Goal: Task Accomplishment & Management: Use online tool/utility

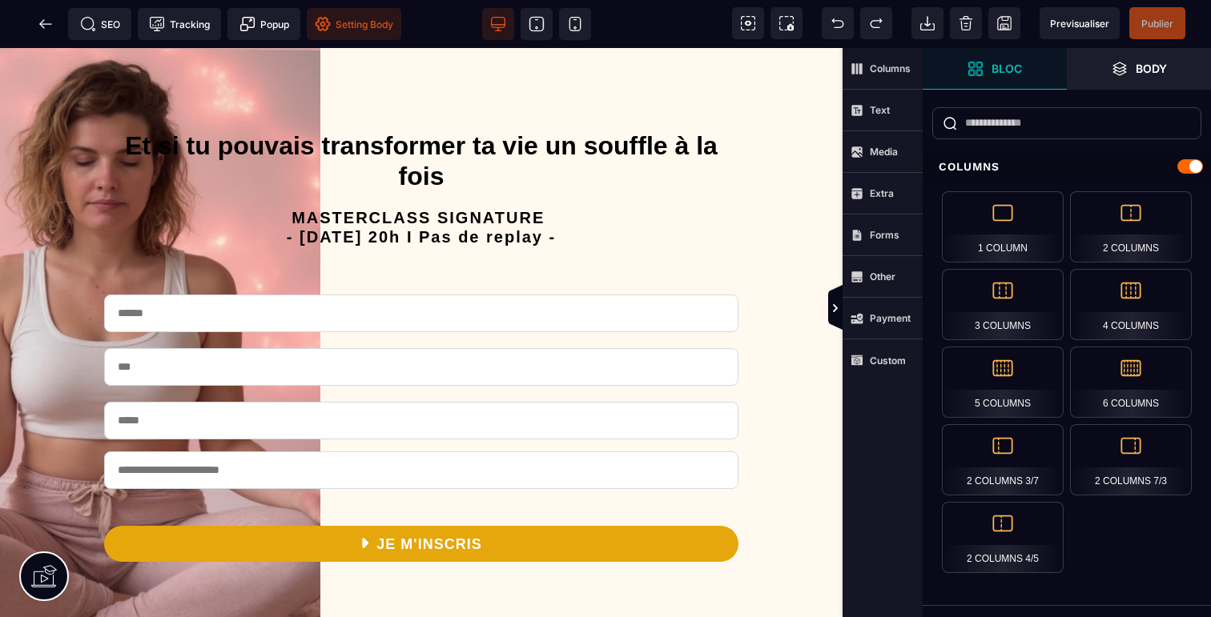
click at [365, 18] on span "Setting Body" at bounding box center [354, 24] width 78 height 16
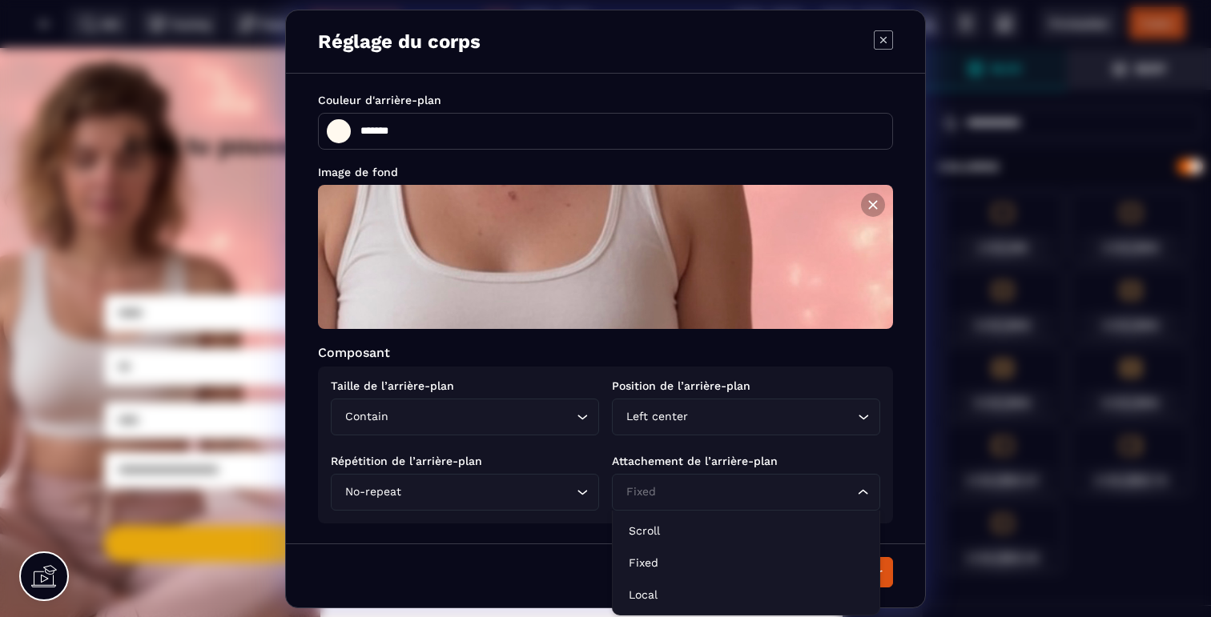
click at [761, 503] on div "Fixed Loading..." at bounding box center [746, 492] width 268 height 37
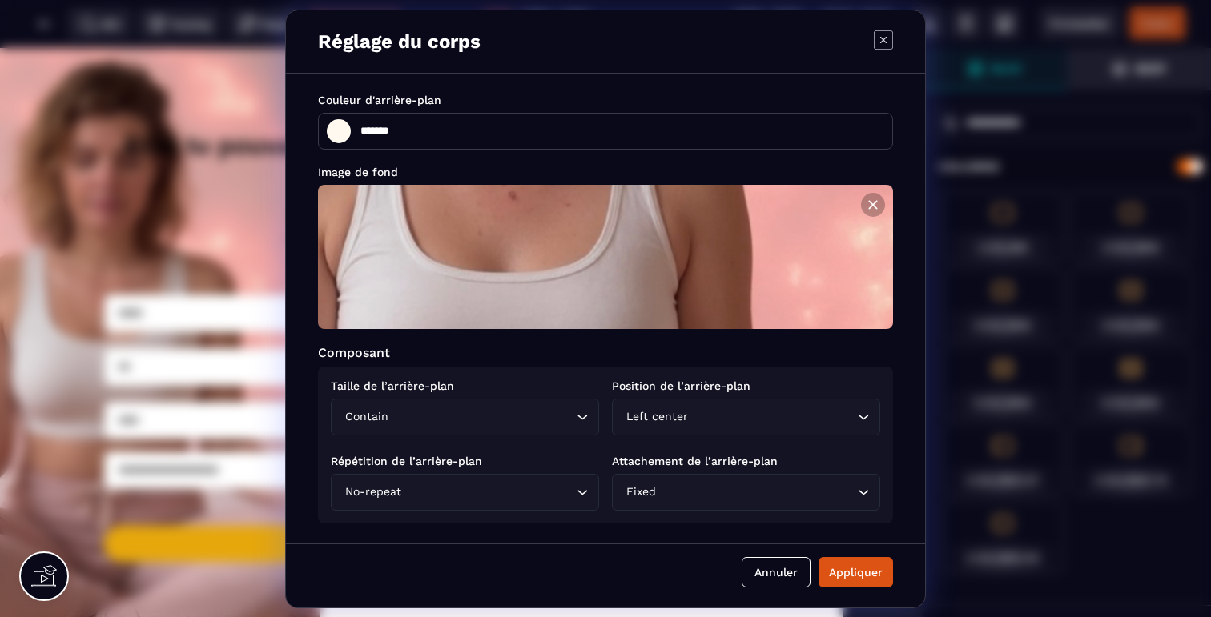
click at [735, 440] on div "Taille de l’arrière-plan Contain Loading... Position de l’arrière-plan Left cen…" at bounding box center [605, 445] width 575 height 157
click at [734, 408] on div "Left center Loading..." at bounding box center [746, 417] width 268 height 37
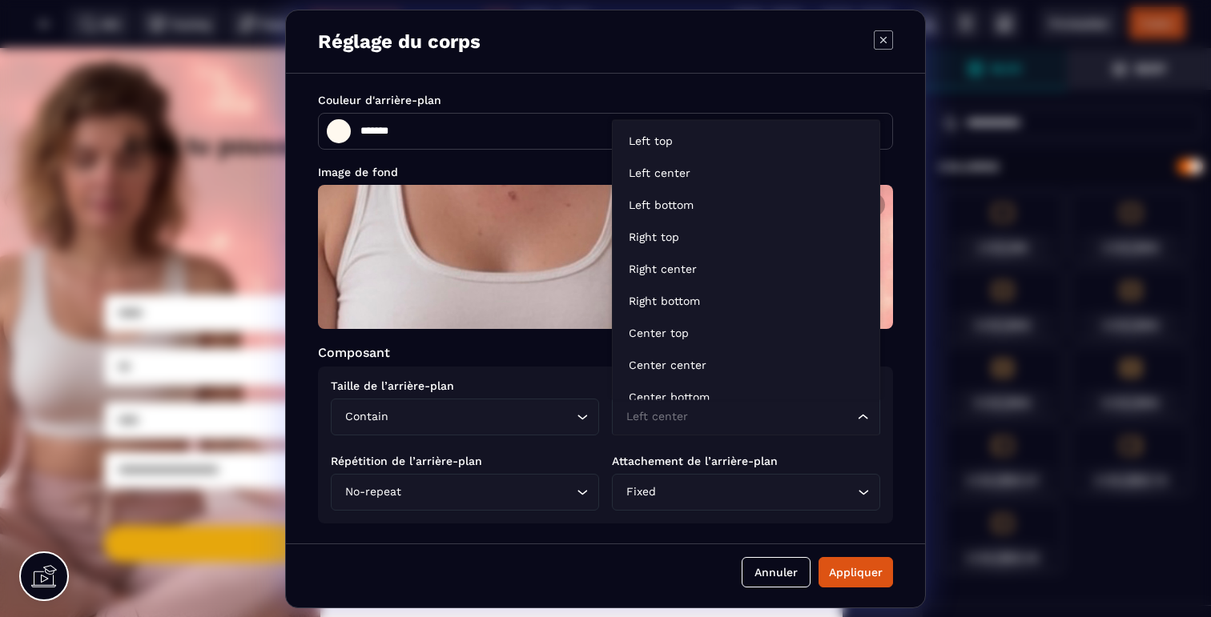
scroll to position [12, 0]
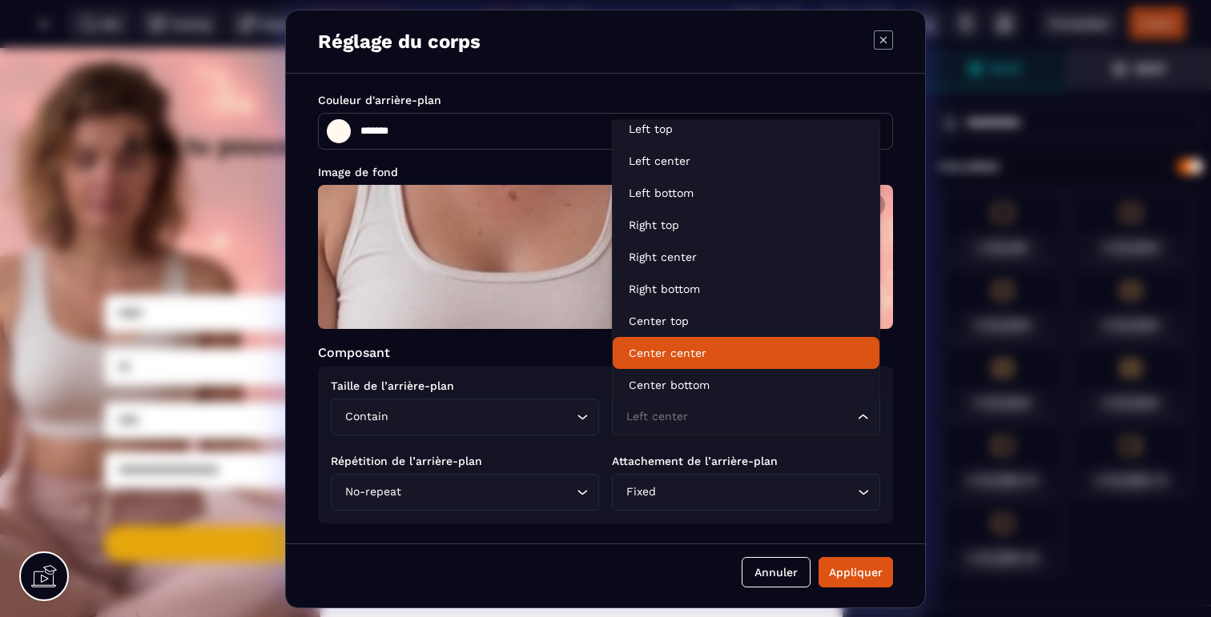
click at [690, 352] on p "Center center" at bounding box center [746, 353] width 235 height 16
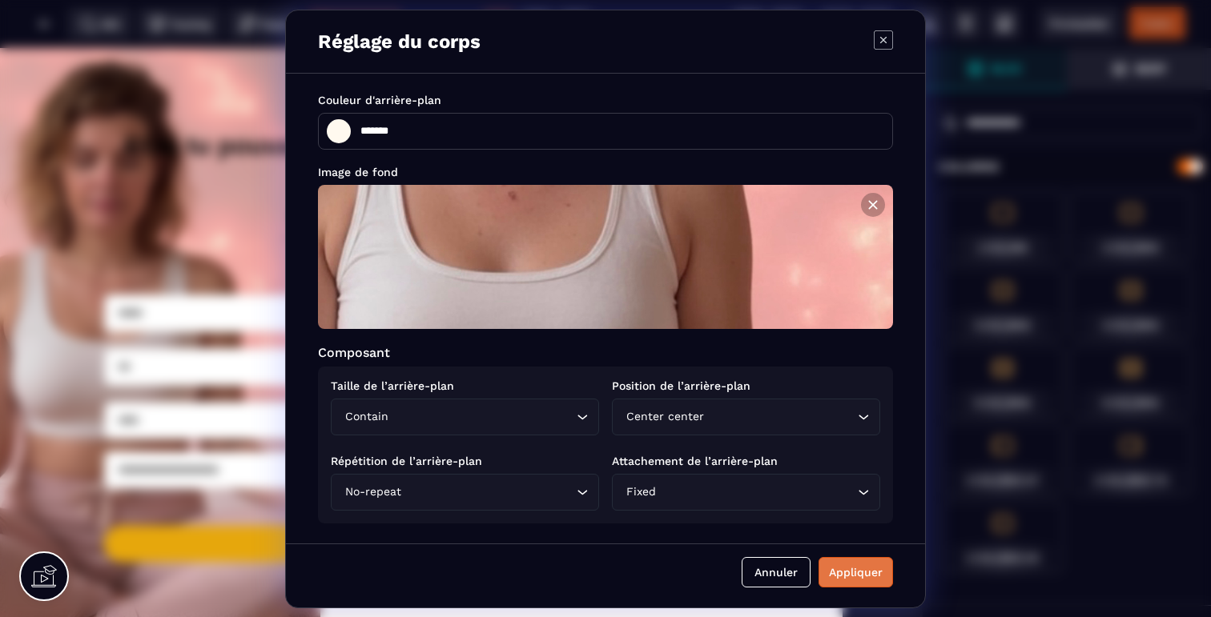
click at [845, 576] on div "Appliquer" at bounding box center [856, 573] width 54 height 16
type input "*******"
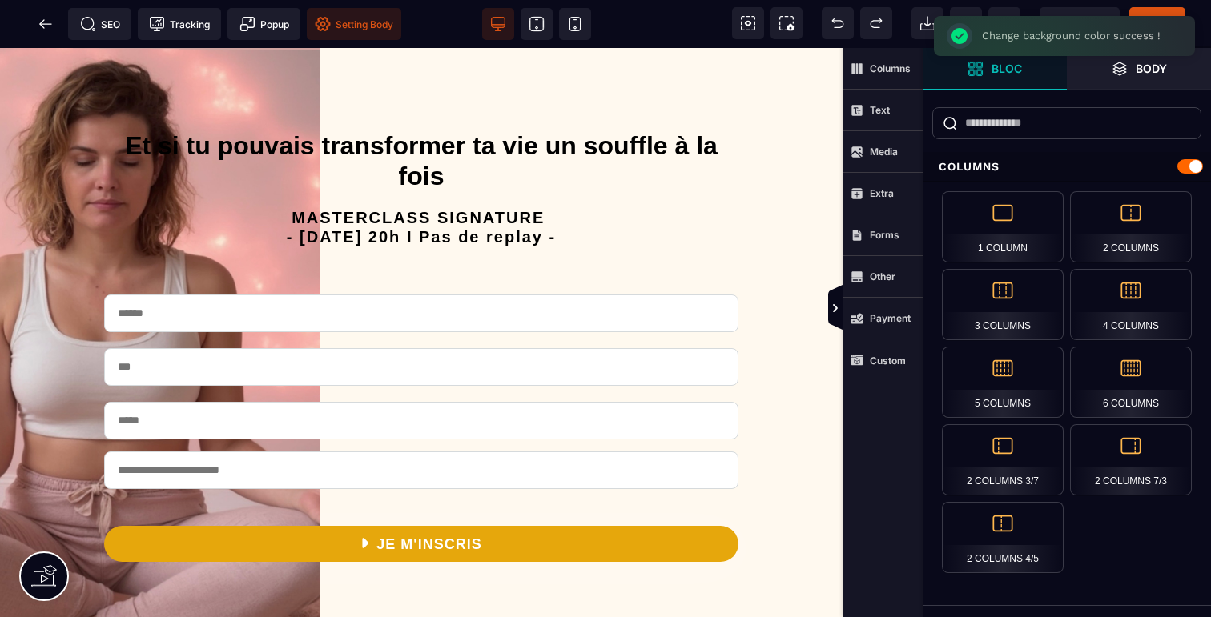
click at [340, 13] on span "Setting Body" at bounding box center [354, 24] width 94 height 32
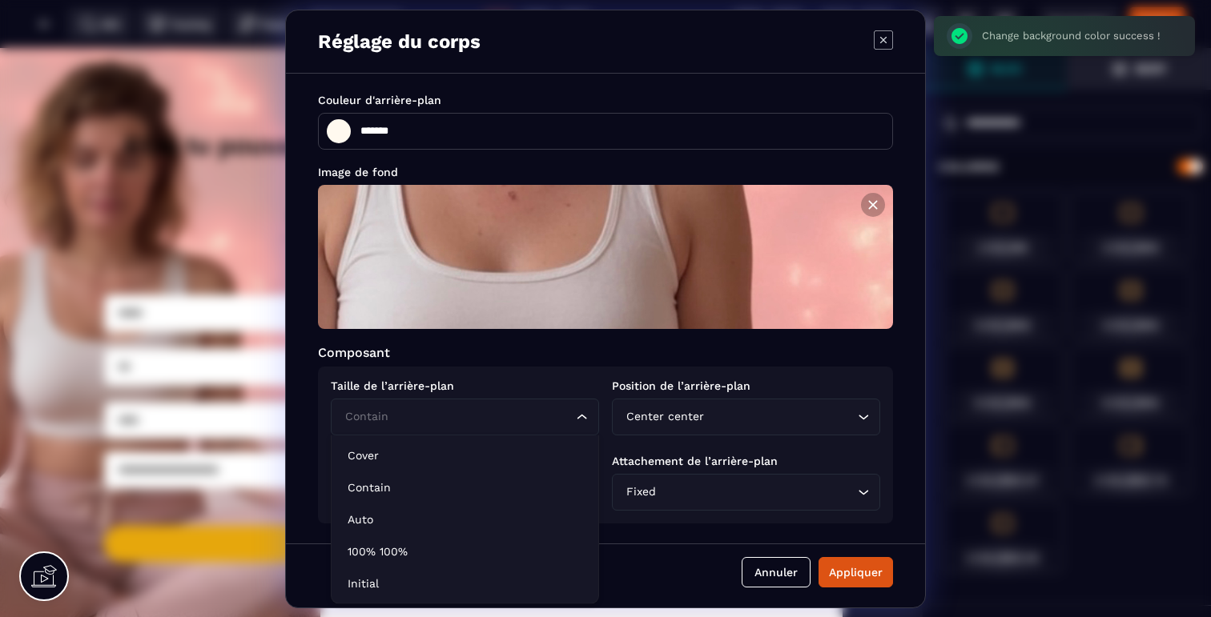
click at [422, 428] on div "Contain Loading..." at bounding box center [465, 417] width 268 height 37
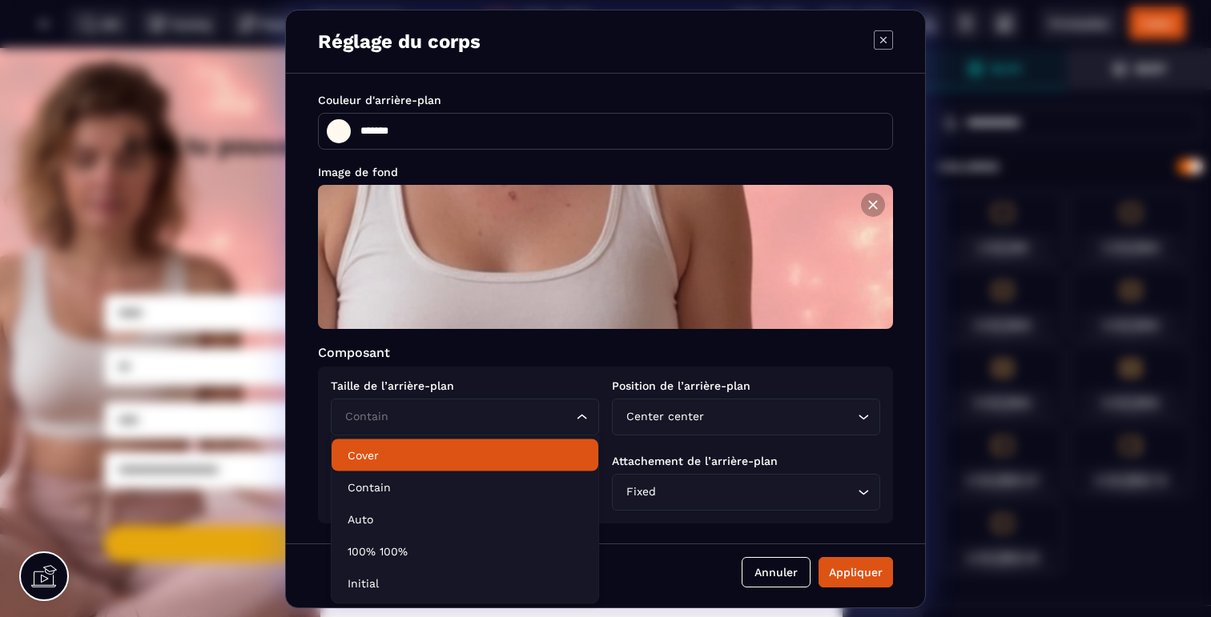
click at [412, 454] on p "Cover" at bounding box center [465, 456] width 235 height 16
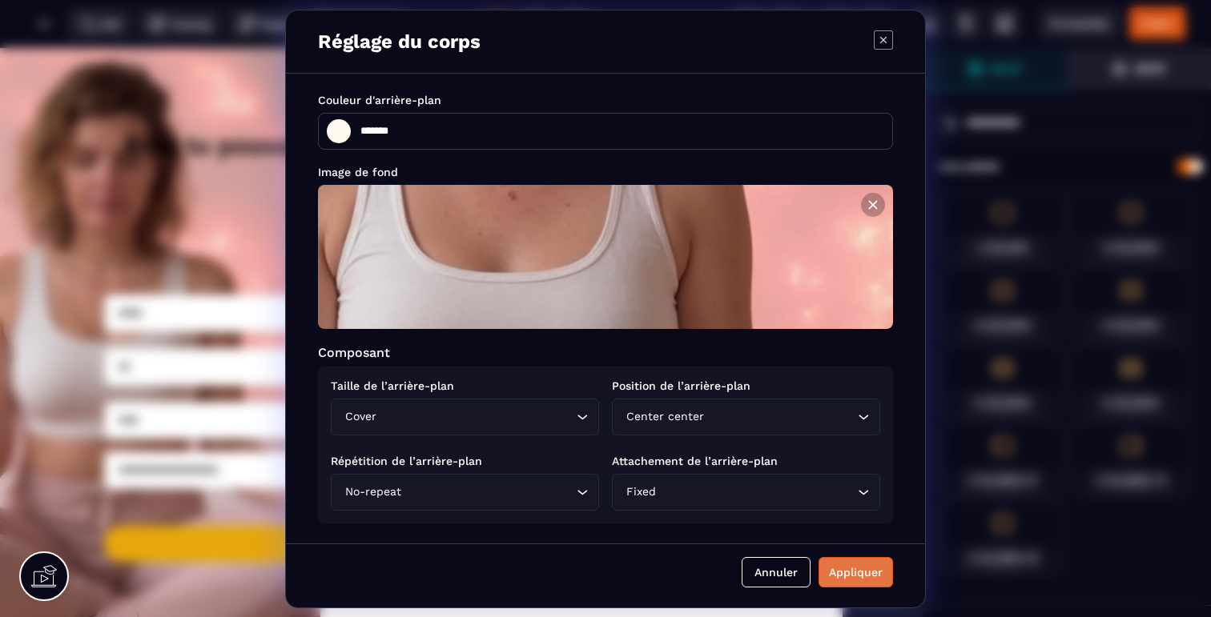
click at [852, 577] on div "Appliquer" at bounding box center [856, 573] width 54 height 16
type input "*******"
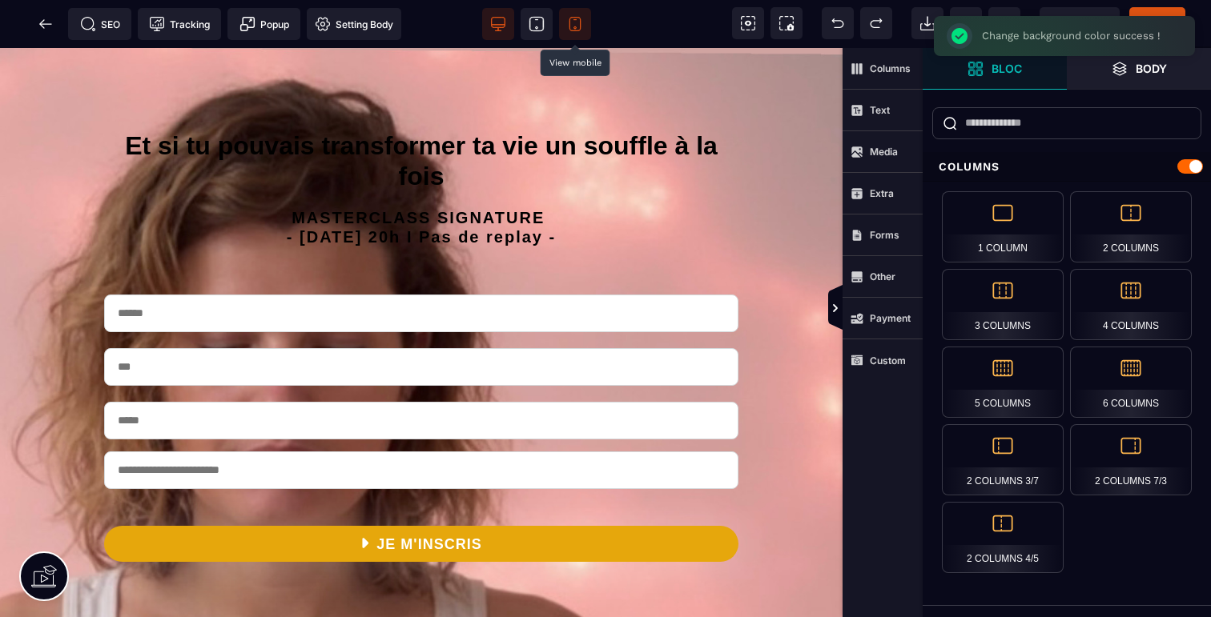
click at [565, 23] on span at bounding box center [575, 24] width 32 height 32
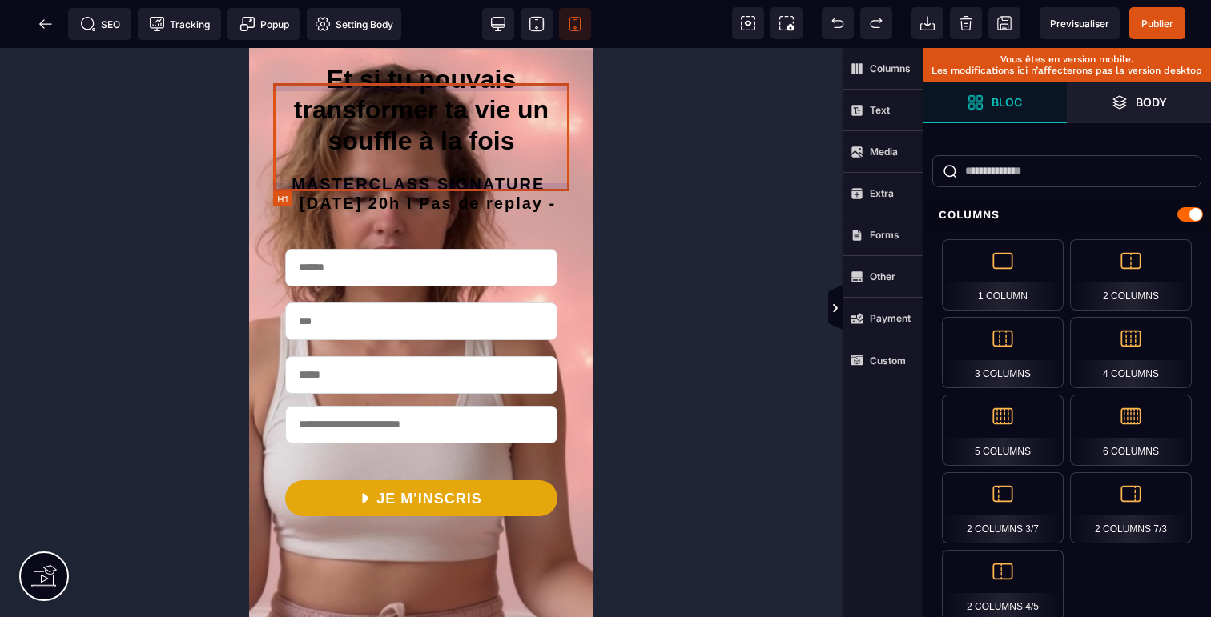
scroll to position [0, 0]
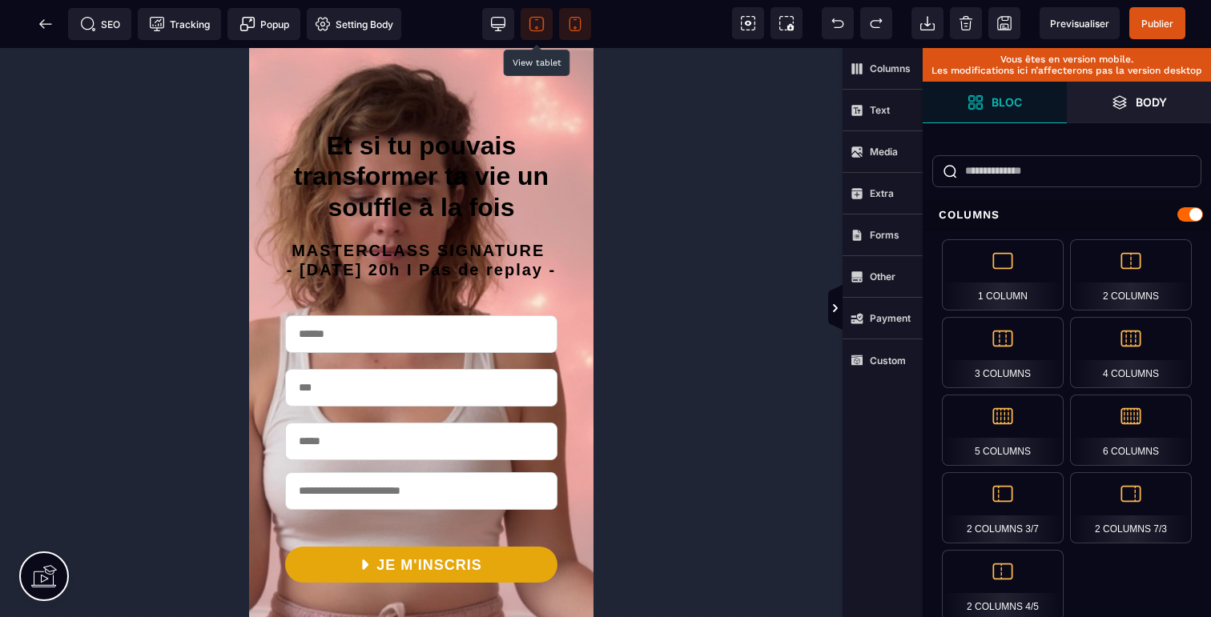
click at [538, 25] on icon at bounding box center [537, 24] width 16 height 16
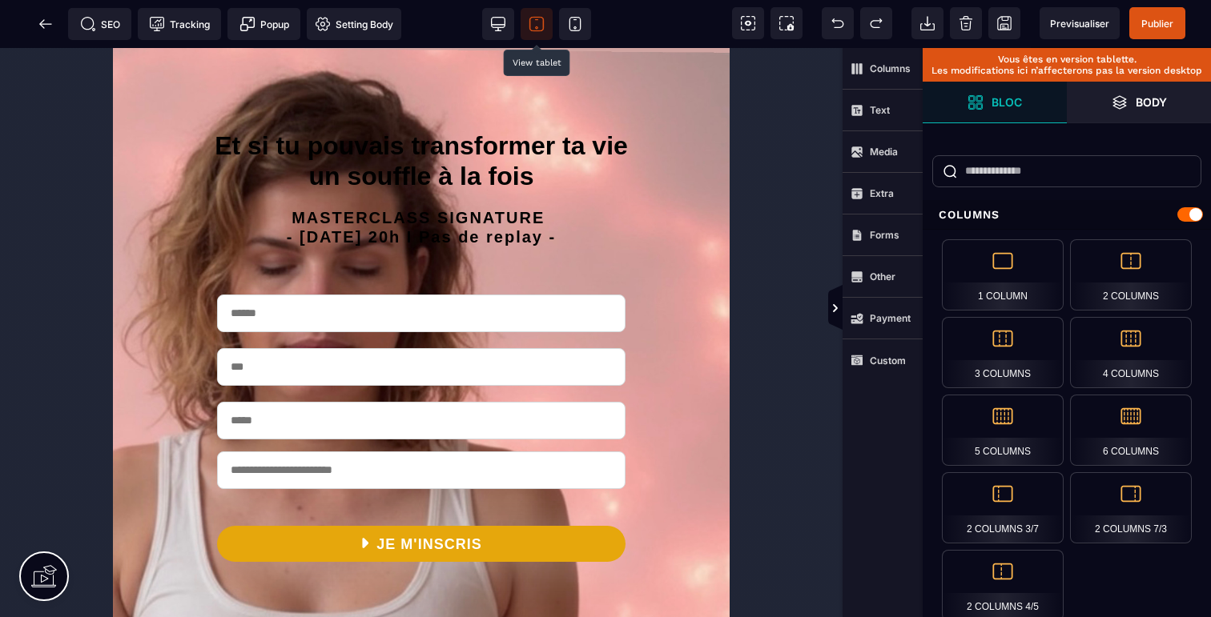
click at [480, 18] on div at bounding box center [539, 24] width 131 height 48
click at [495, 27] on icon at bounding box center [499, 23] width 14 height 10
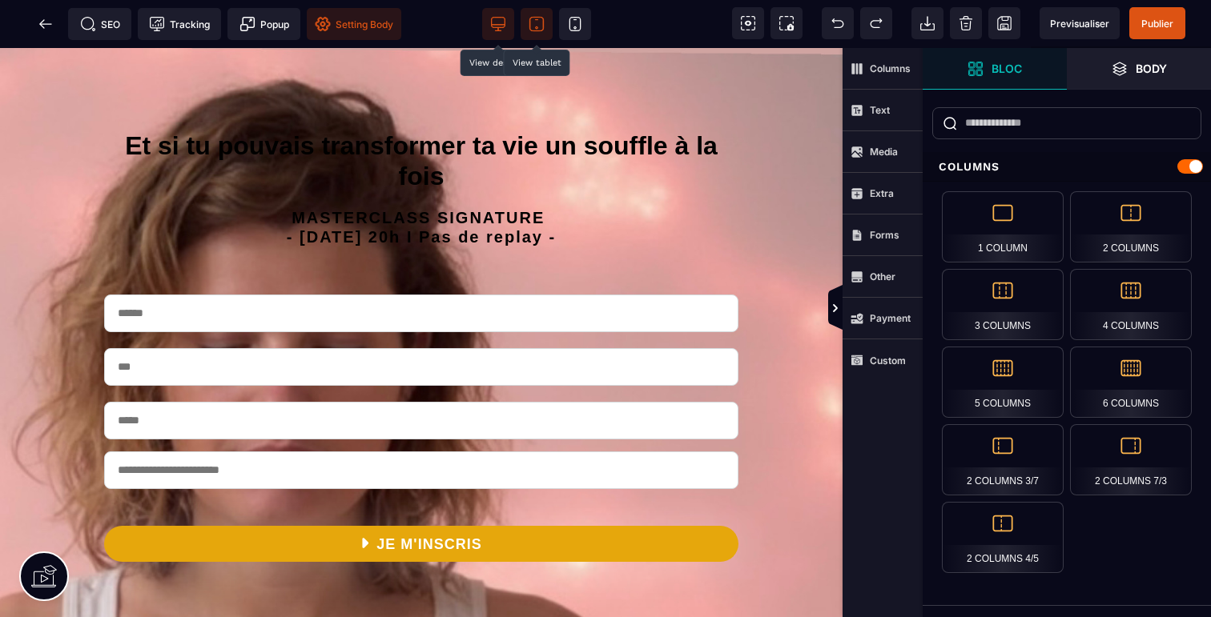
click at [371, 28] on span "Setting Body" at bounding box center [354, 24] width 78 height 16
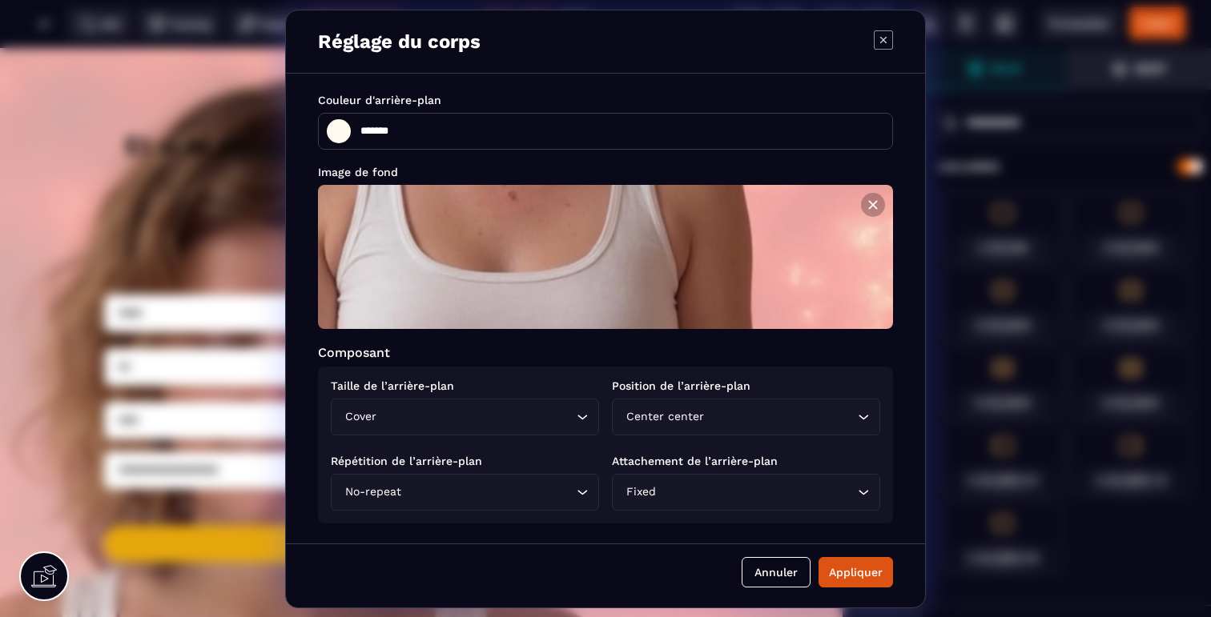
click at [743, 491] on input "Search for option" at bounding box center [756, 493] width 195 height 18
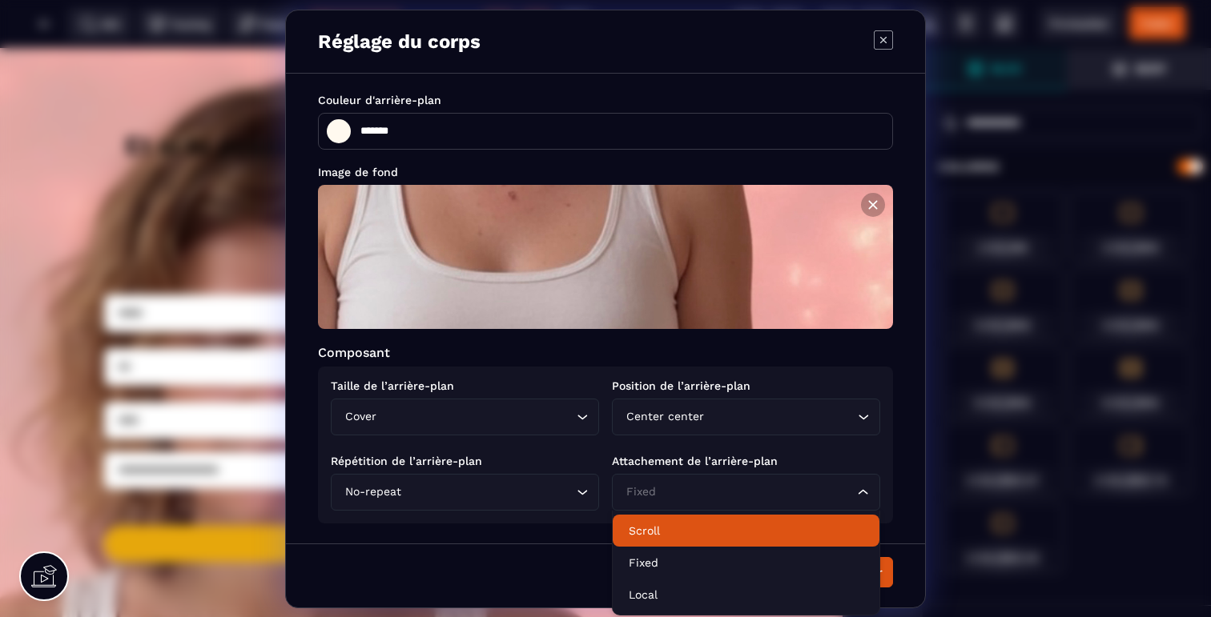
click at [656, 533] on p "Scroll" at bounding box center [746, 531] width 235 height 16
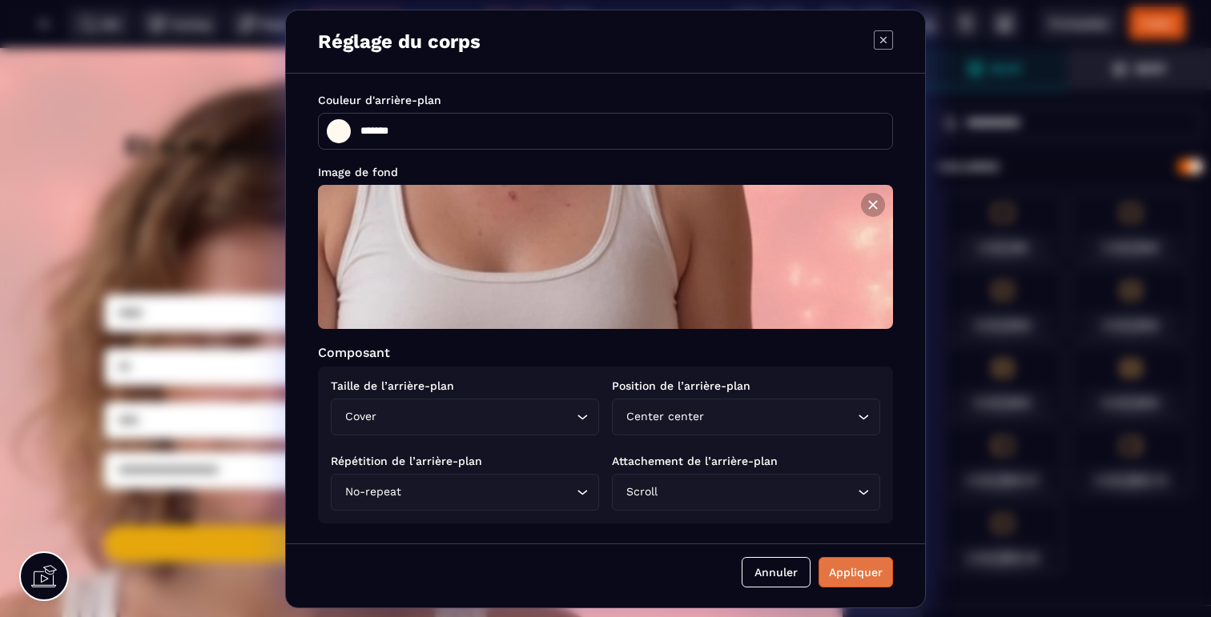
click at [846, 580] on div "Appliquer" at bounding box center [856, 573] width 54 height 16
type input "*******"
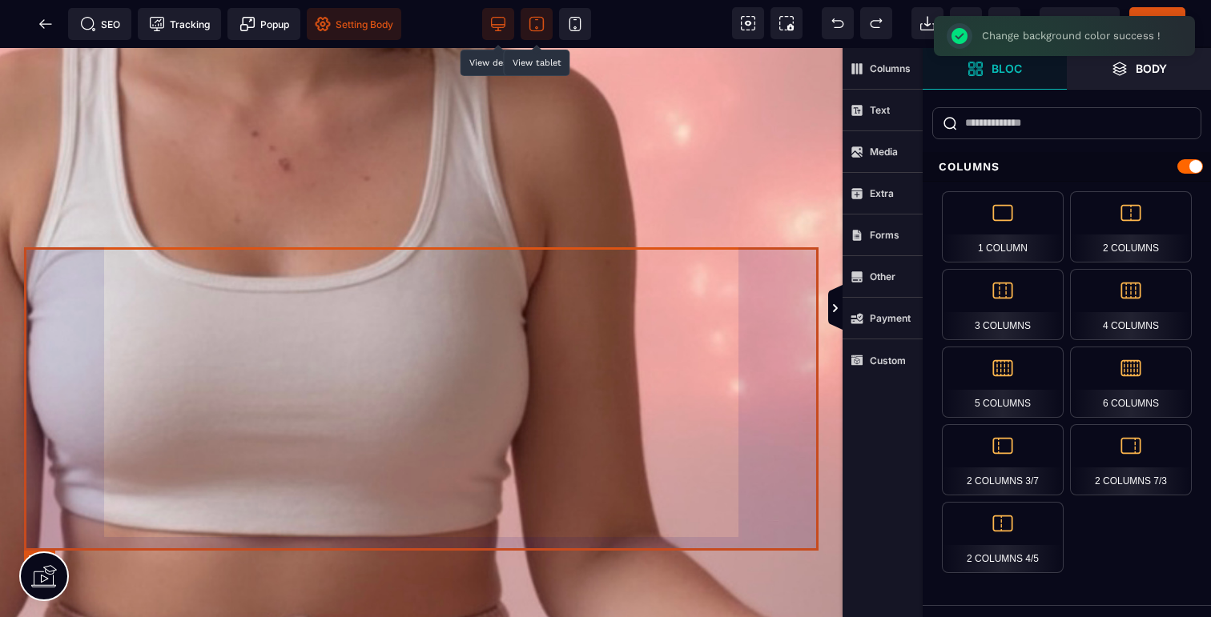
scroll to position [650, 0]
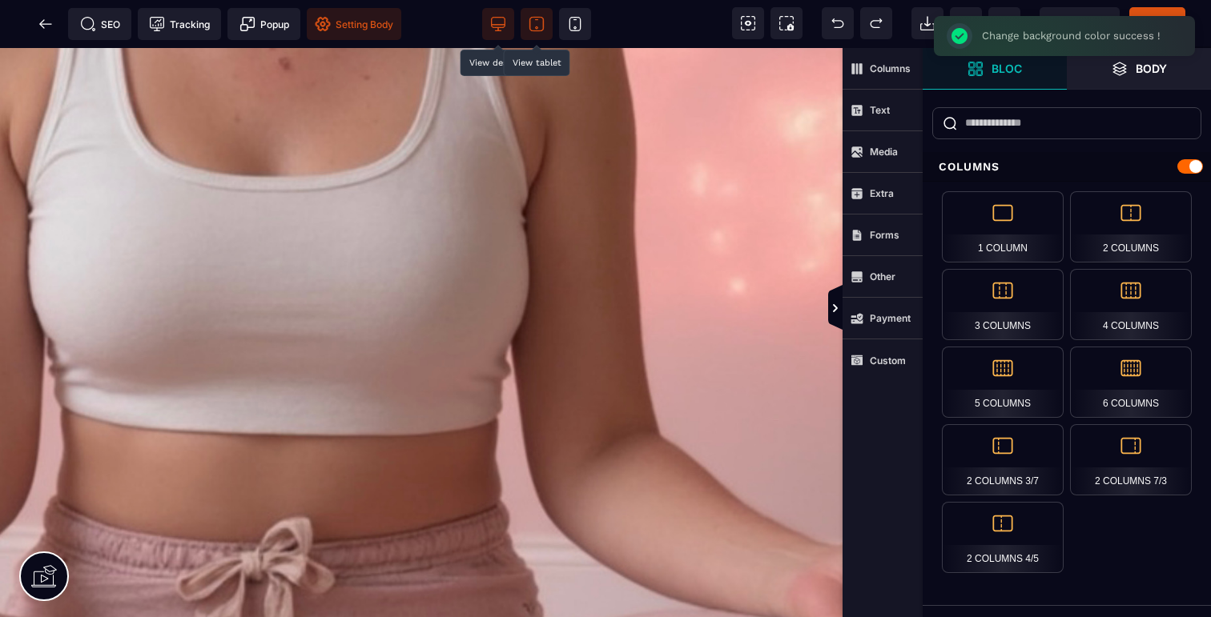
click at [662, 460] on div "Et si tu pouvais transformer ta vie un souffle à la fois MASTERCLASS SIGNATURE …" at bounding box center [421, 10] width 842 height 1213
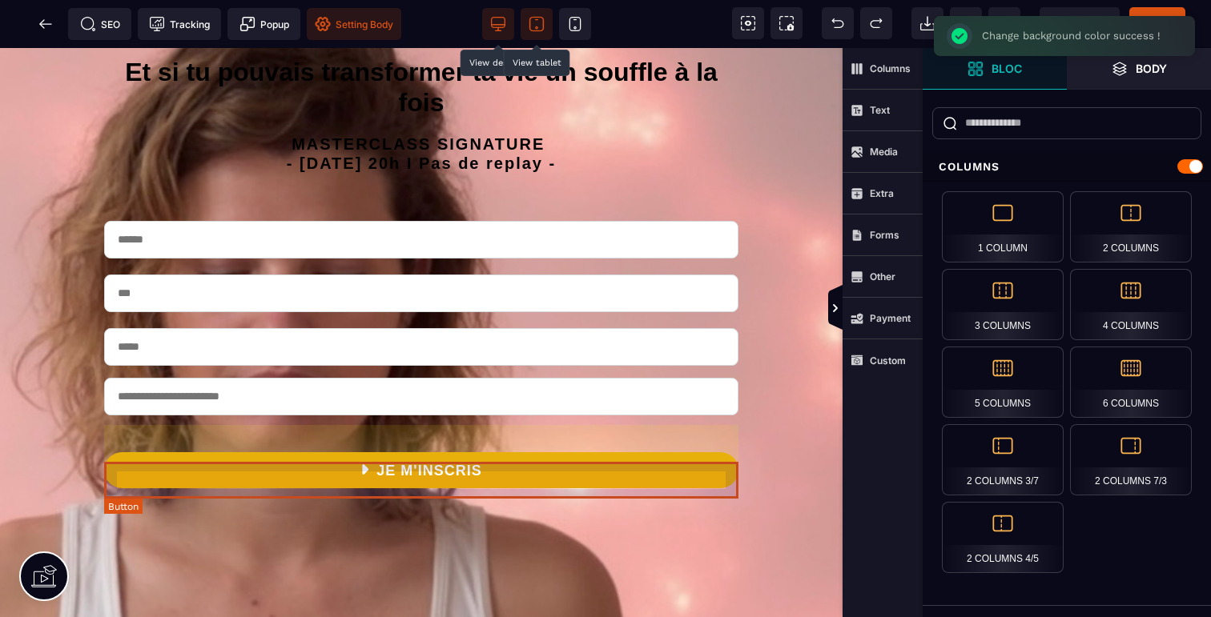
scroll to position [0, 0]
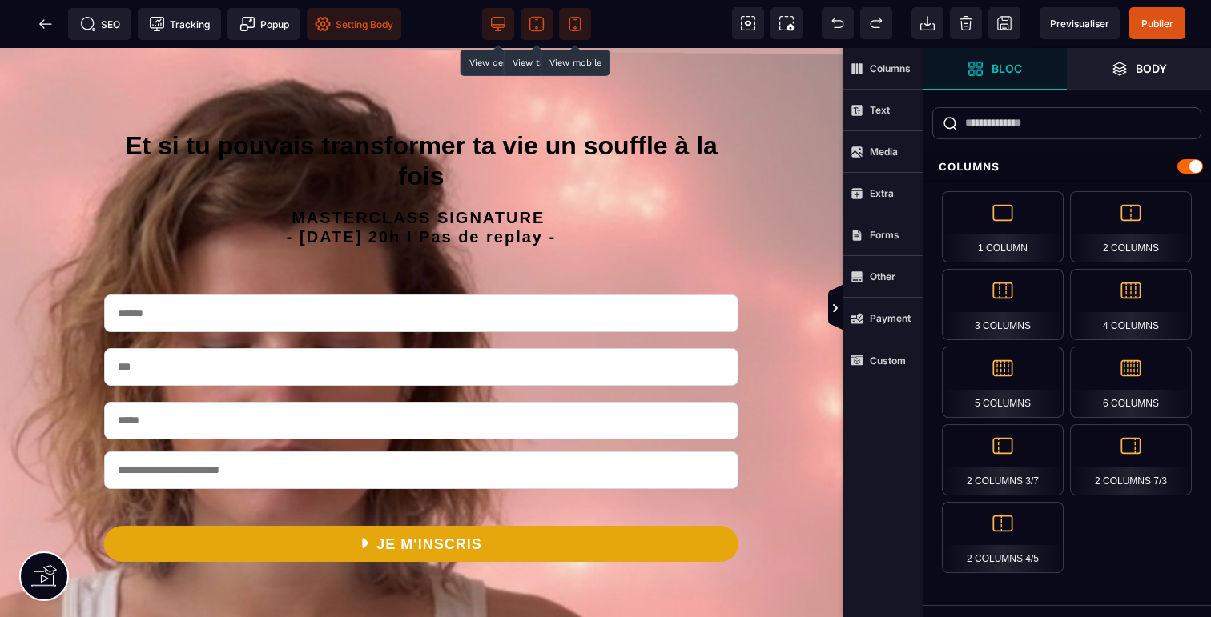
click at [569, 22] on icon at bounding box center [574, 25] width 11 height 14
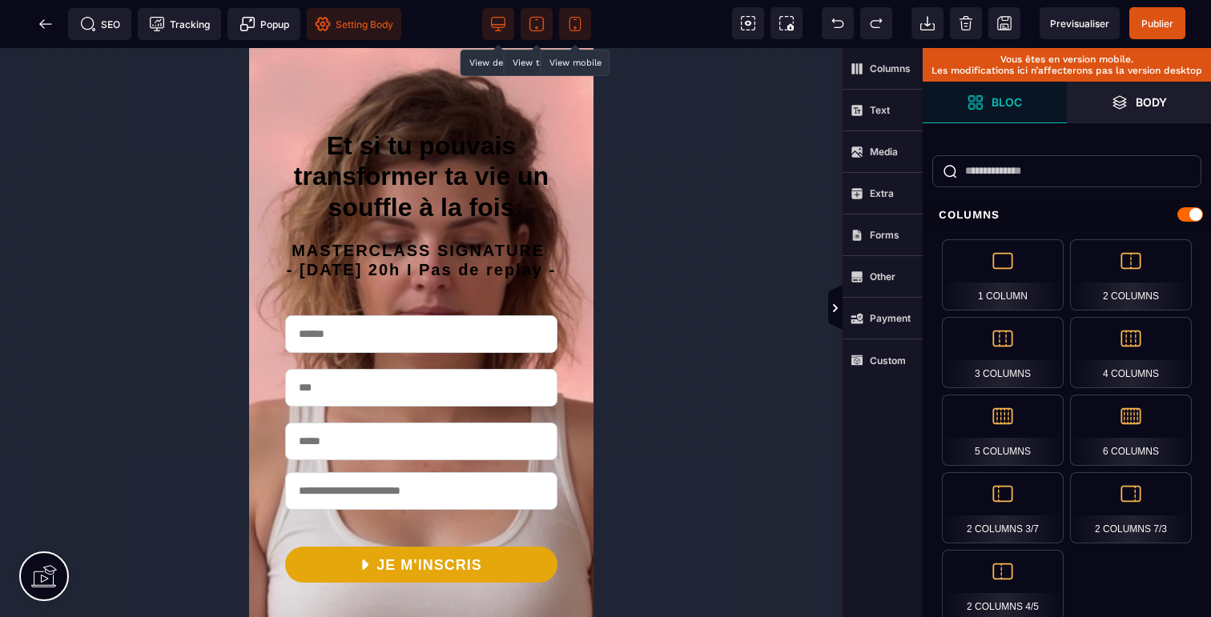
click at [505, 27] on span at bounding box center [498, 24] width 32 height 32
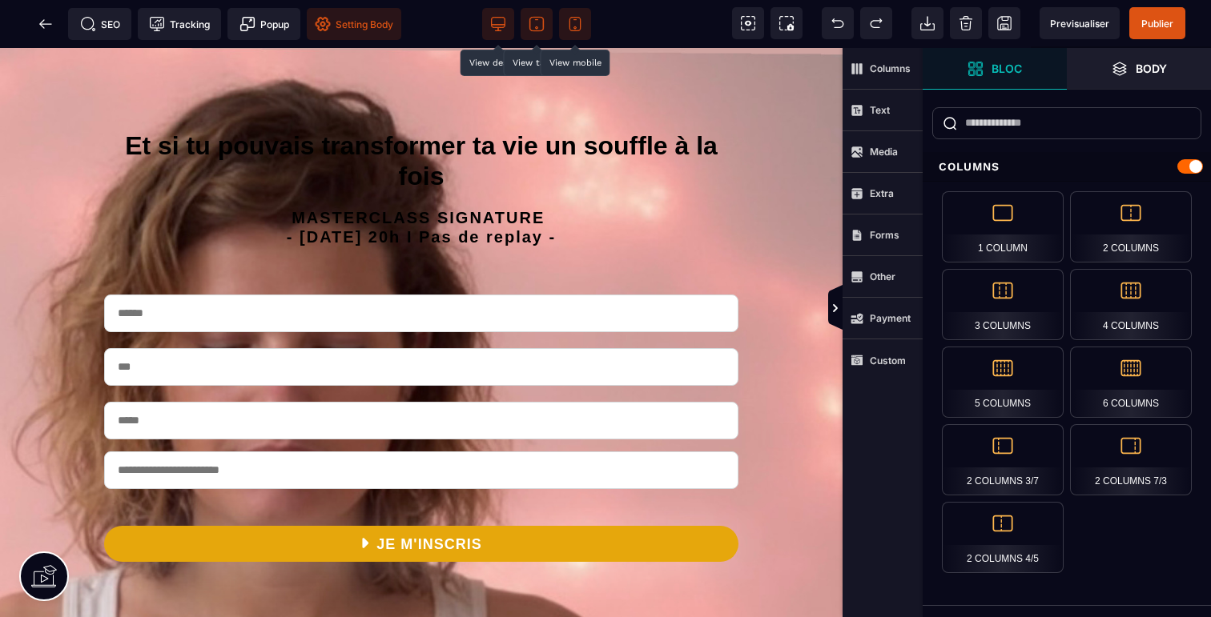
click at [391, 18] on span "Setting Body" at bounding box center [354, 24] width 78 height 16
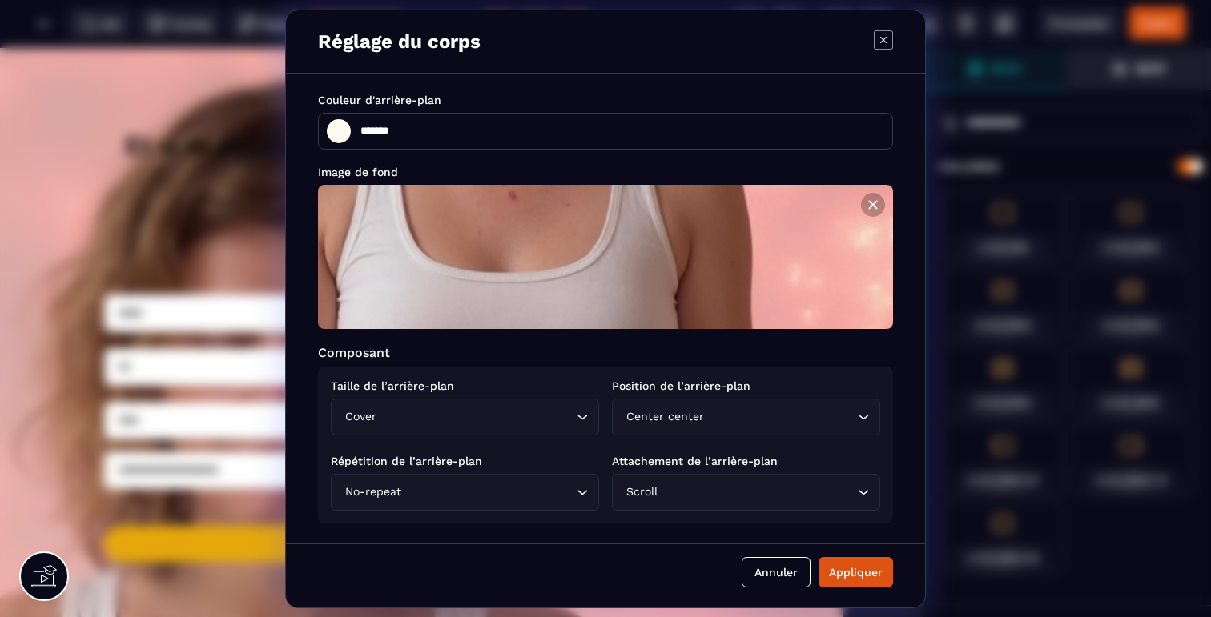
click at [529, 412] on input "Search for option" at bounding box center [476, 417] width 193 height 18
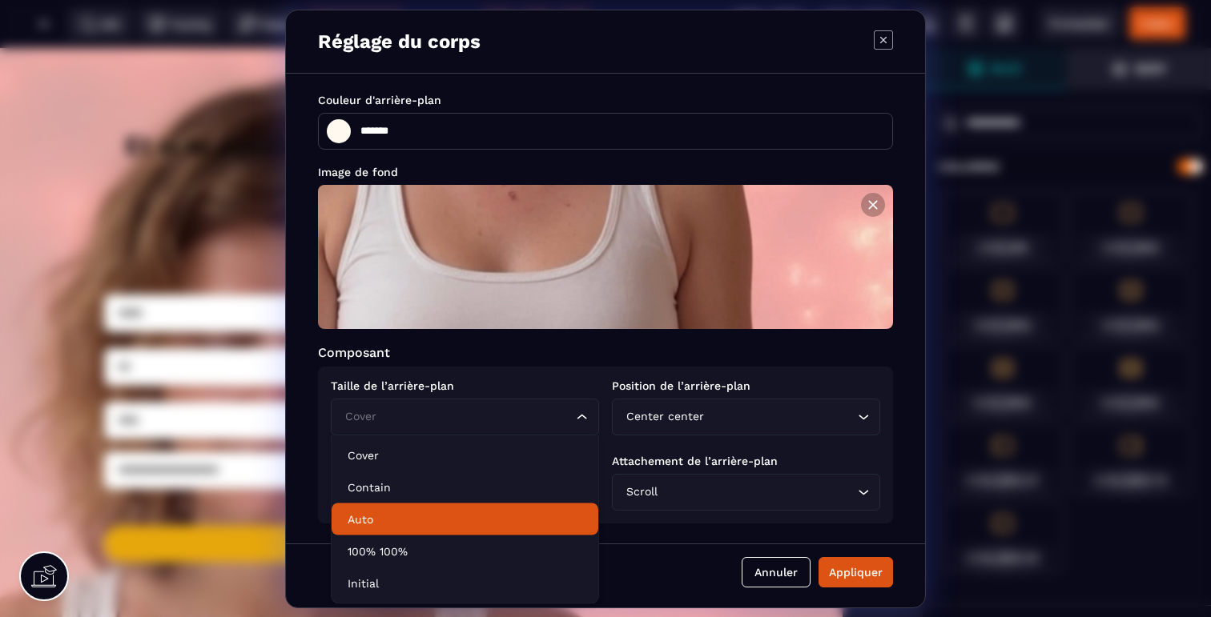
click at [396, 510] on li "Auto" at bounding box center [465, 520] width 267 height 32
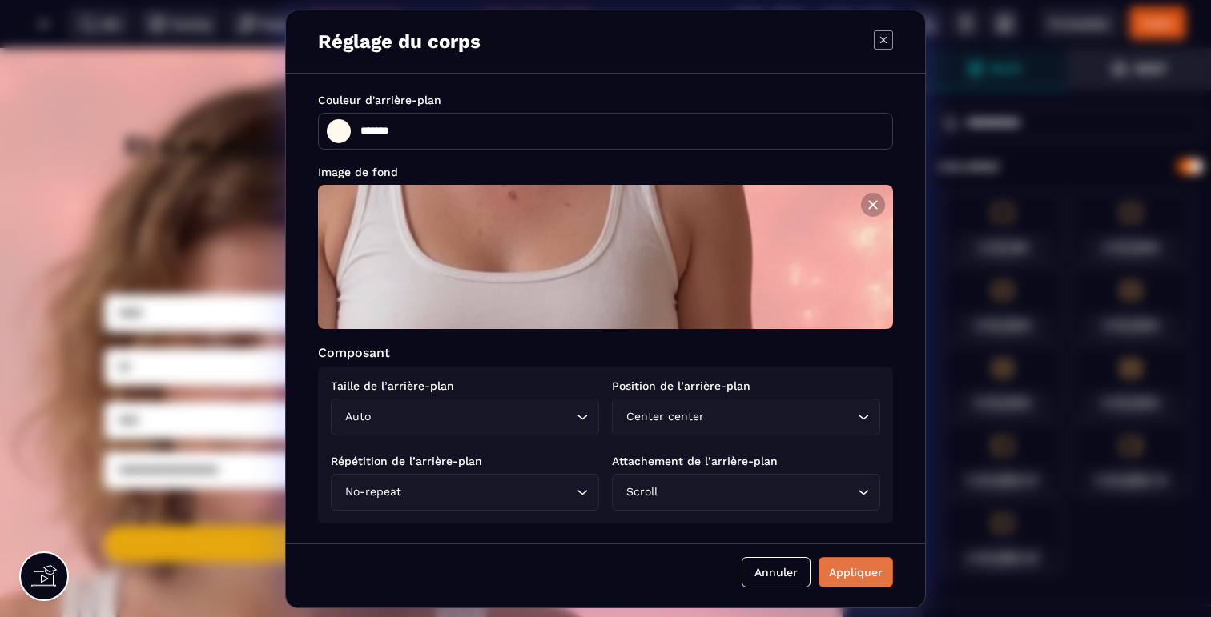
click at [844, 582] on button "Appliquer" at bounding box center [855, 572] width 74 height 30
type input "*******"
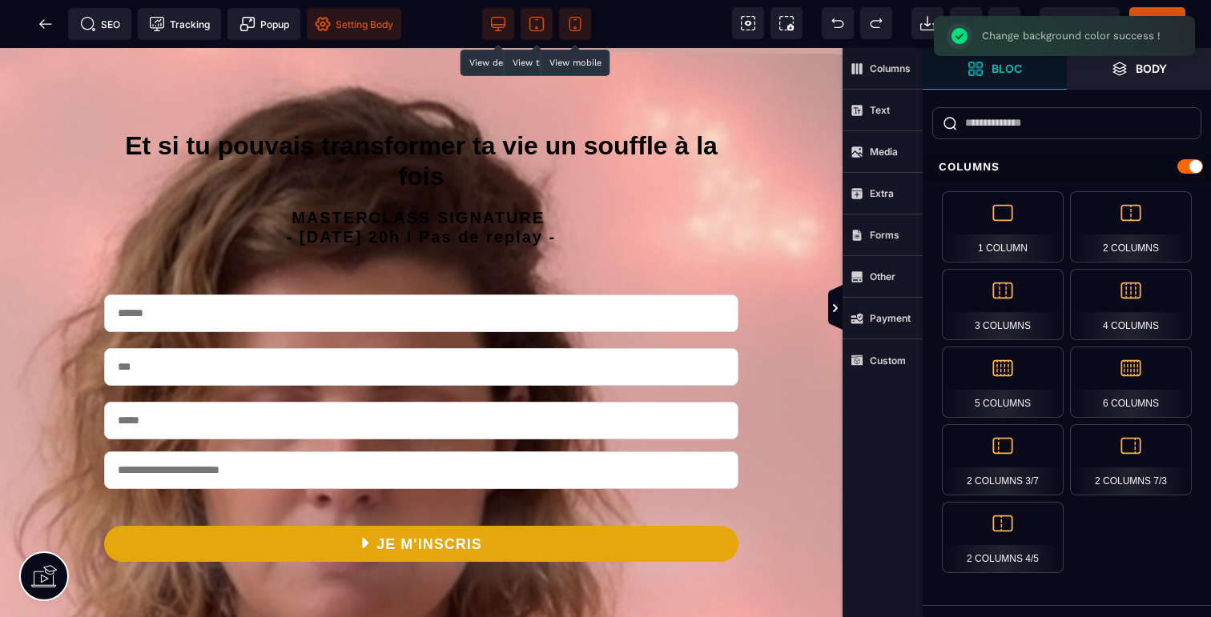
click at [579, 16] on icon at bounding box center [575, 24] width 16 height 16
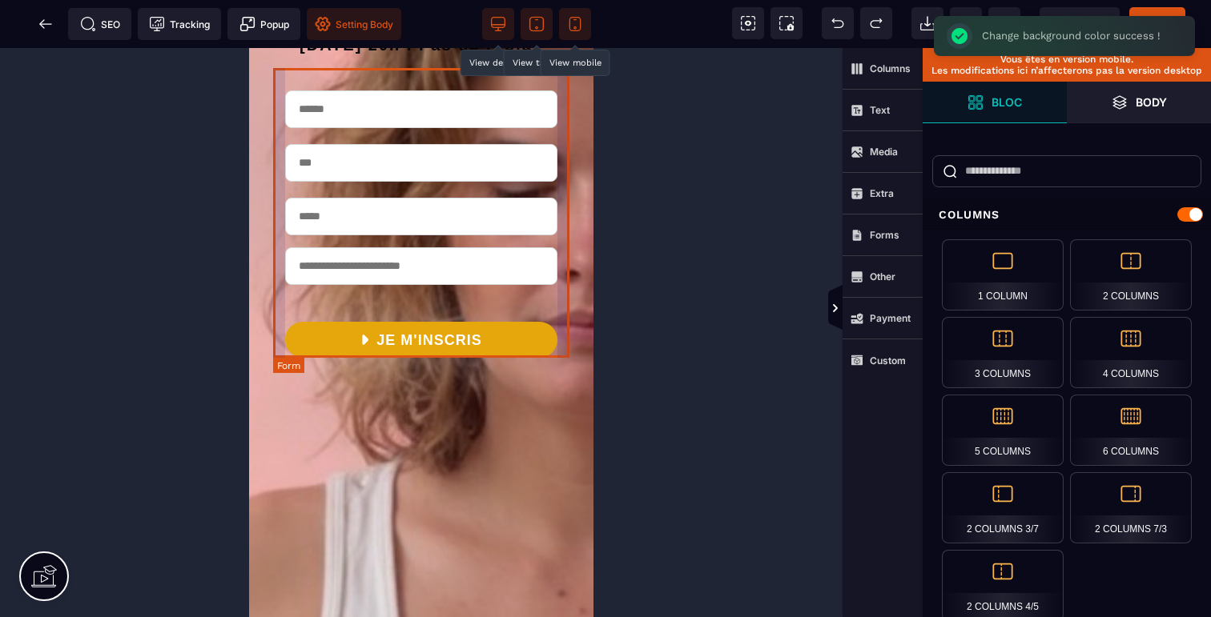
scroll to position [251, 0]
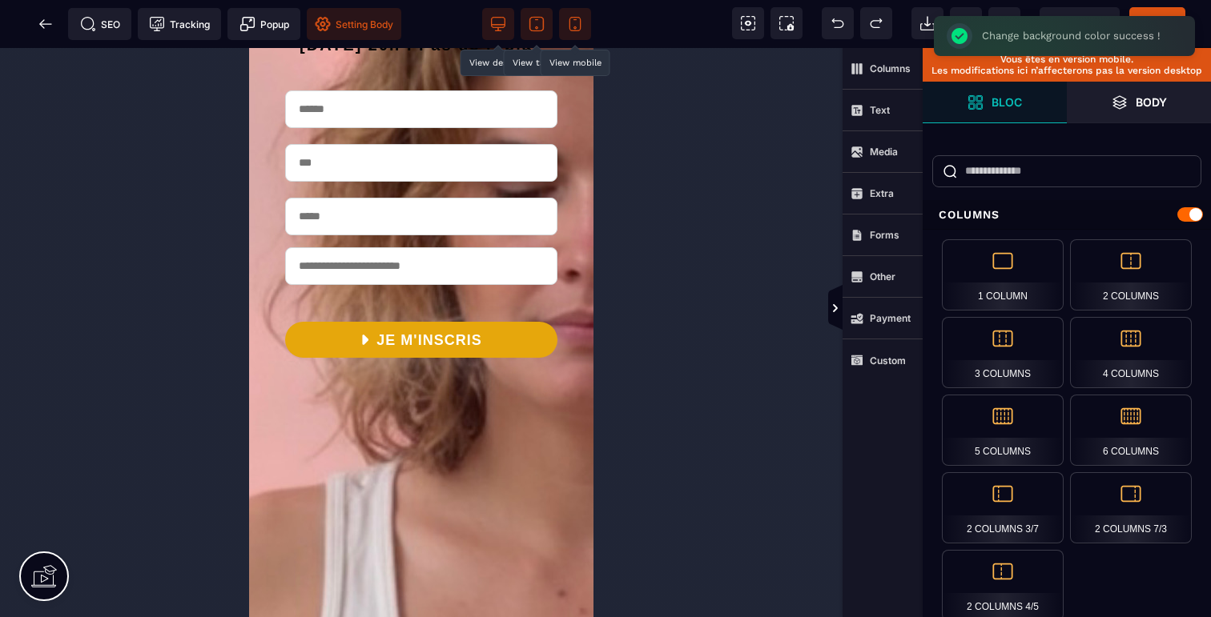
click at [357, 26] on span "Setting Body" at bounding box center [354, 24] width 78 height 16
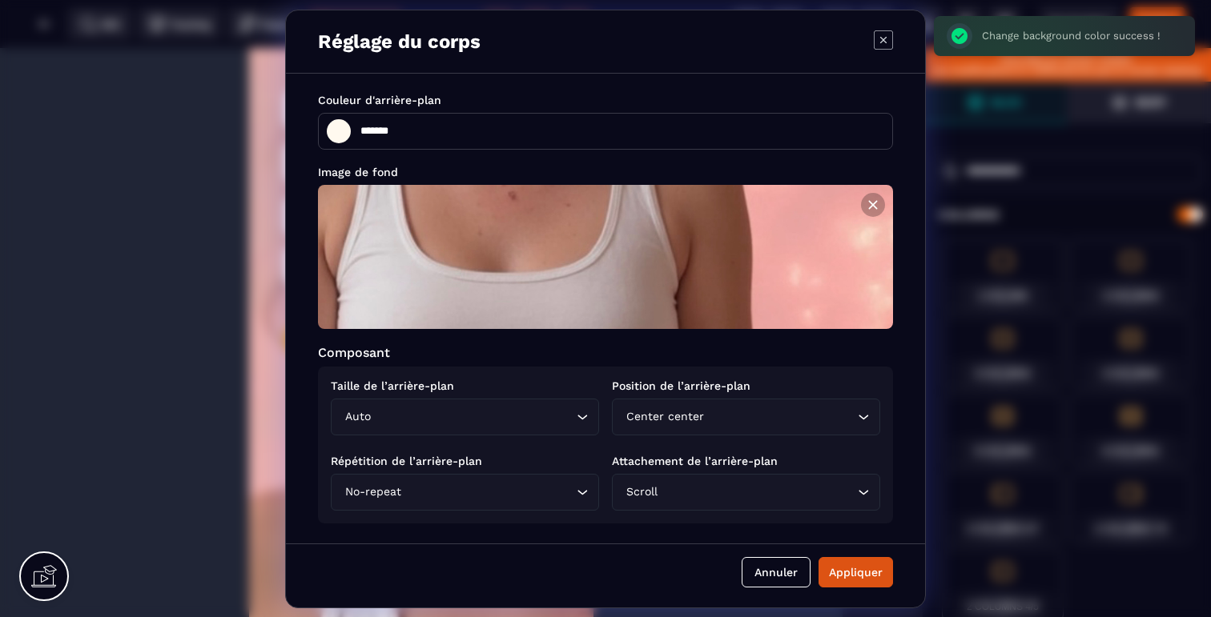
type input "*******"
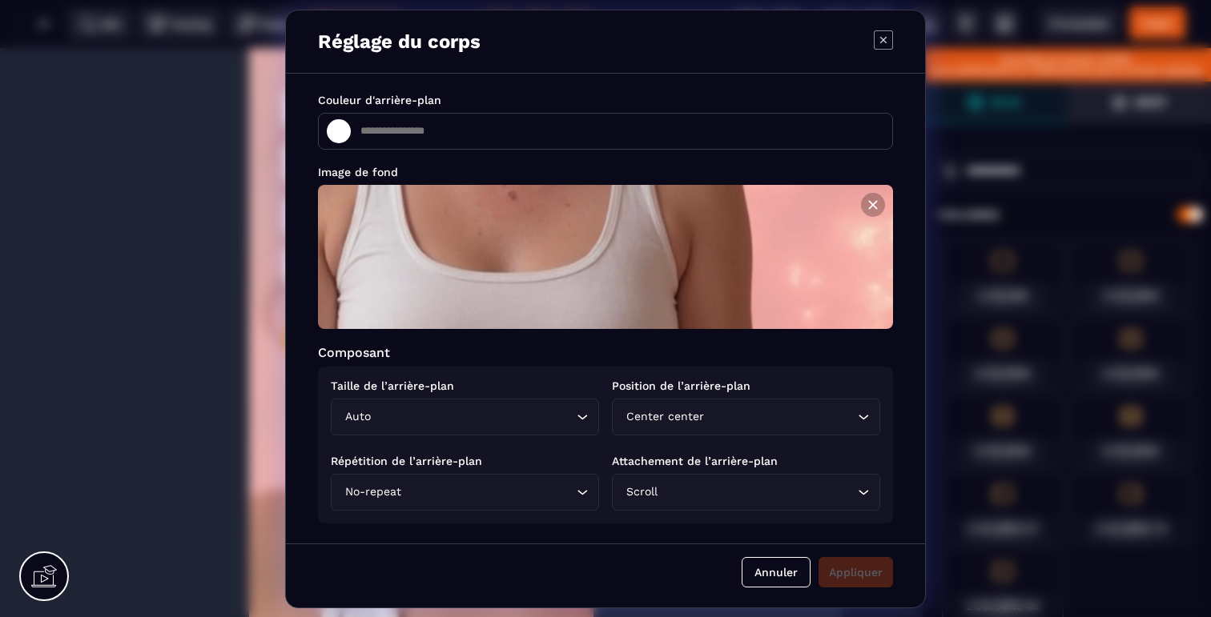
click at [423, 418] on input "Search for option" at bounding box center [473, 417] width 199 height 18
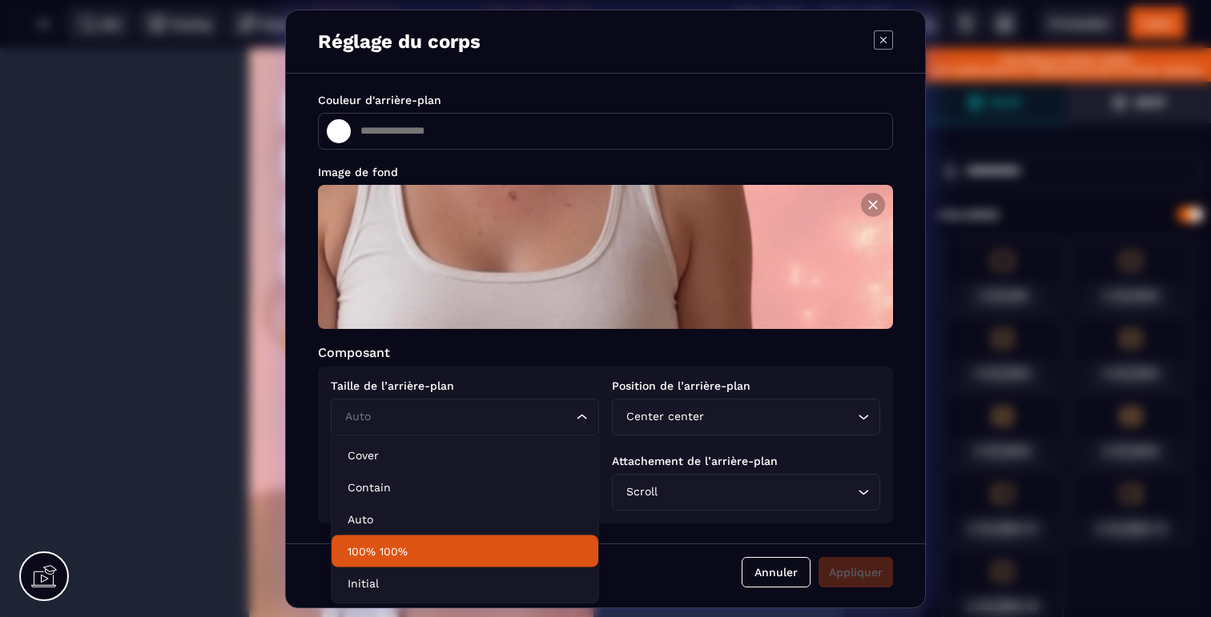
click at [378, 576] on p "Initial" at bounding box center [465, 584] width 235 height 16
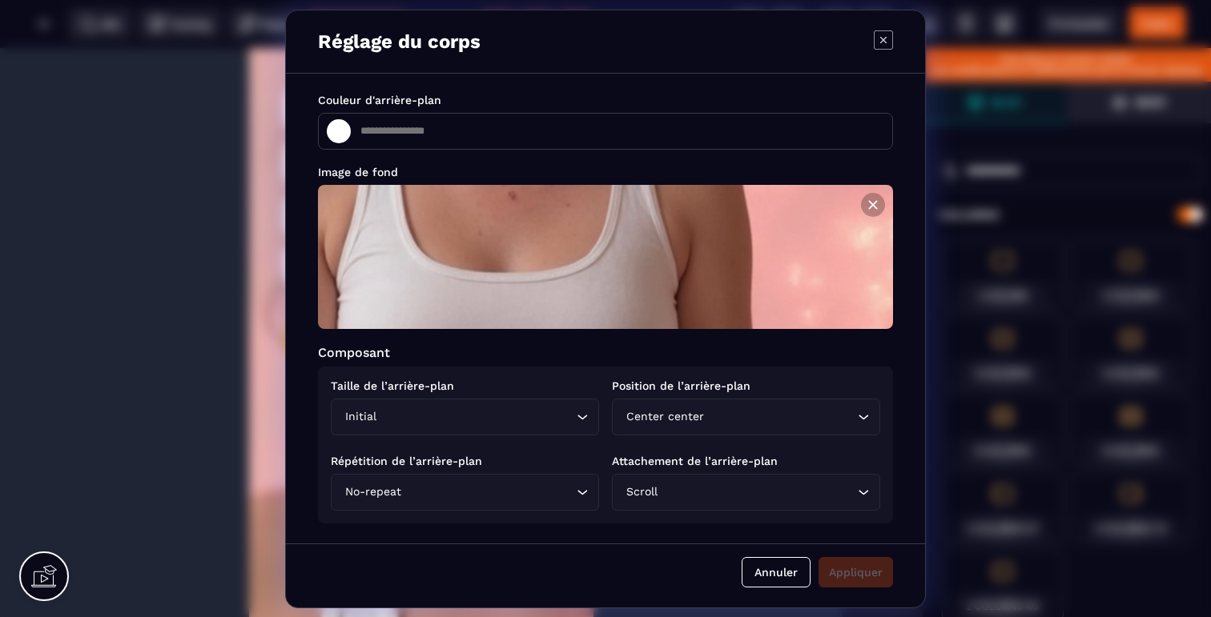
click at [879, 33] on icon "Modal window" at bounding box center [883, 39] width 19 height 19
type input "*******"
